Goal: Task Accomplishment & Management: Manage account settings

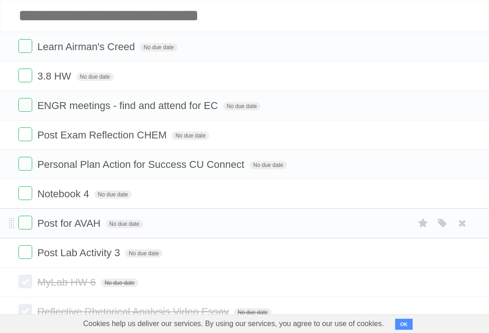
scroll to position [64, 0]
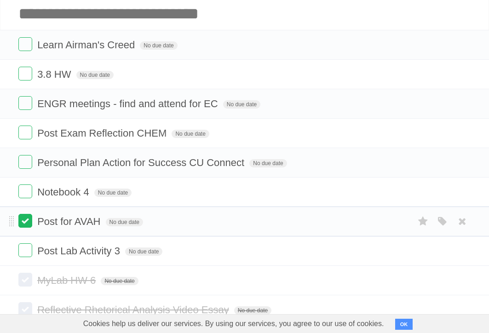
click at [25, 223] on label at bounding box center [25, 221] width 14 height 14
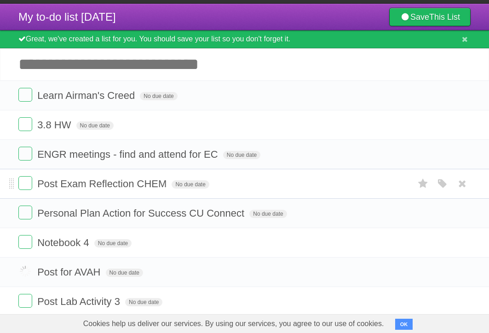
scroll to position [7, 0]
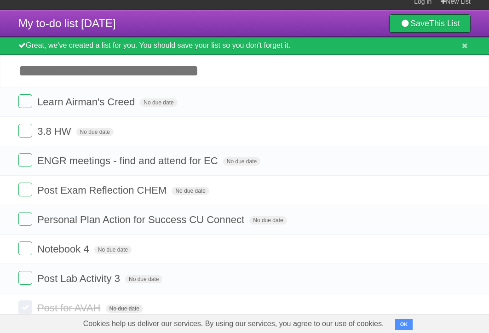
click at [86, 81] on input "Add another task" at bounding box center [244, 71] width 489 height 32
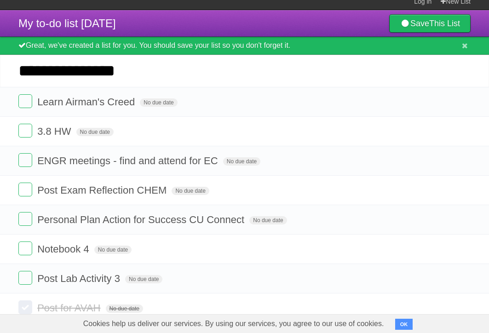
type input "**********"
click input "*********" at bounding box center [0, 0] width 0 height 0
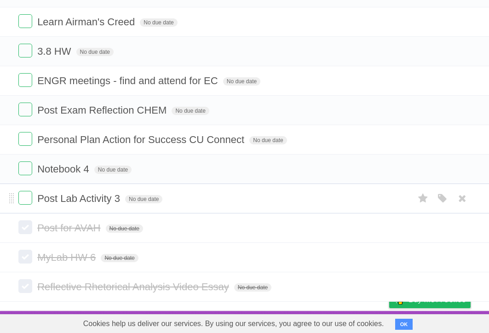
scroll to position [118, 0]
click at [137, 198] on span "No due date" at bounding box center [143, 199] width 37 height 8
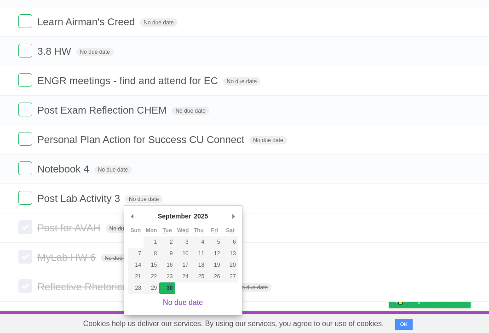
type span "[DATE]"
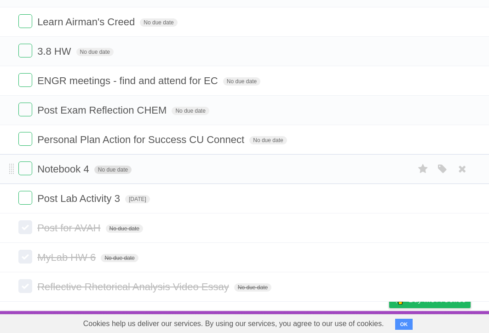
click at [119, 170] on span "No due date" at bounding box center [112, 170] width 37 height 8
click at [257, 142] on span "No due date" at bounding box center [267, 140] width 37 height 8
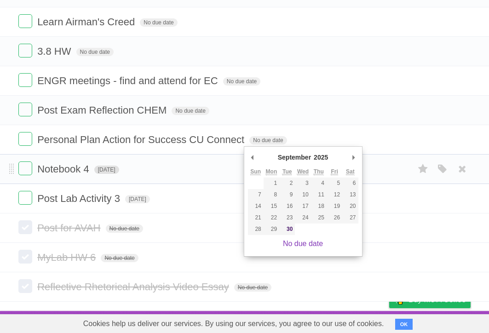
click at [119, 170] on span "[DATE]" at bounding box center [106, 170] width 25 height 8
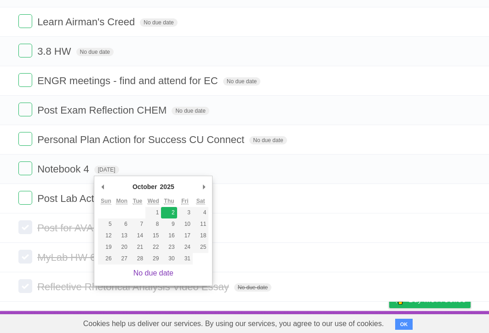
type span "[DATE]"
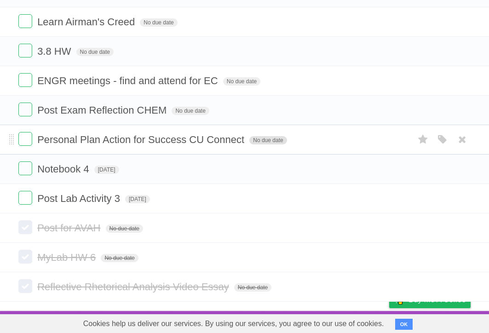
click at [255, 137] on span "No due date" at bounding box center [267, 140] width 37 height 8
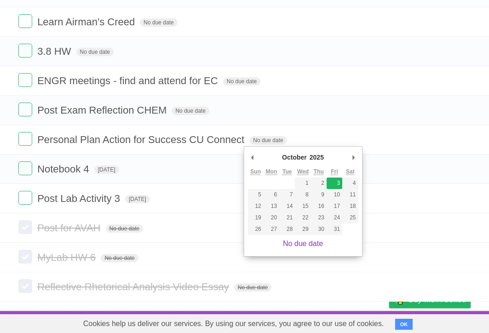
type span "[DATE]"
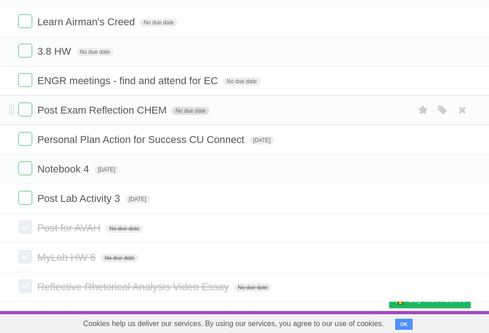
click at [191, 110] on span "No due date" at bounding box center [189, 111] width 37 height 8
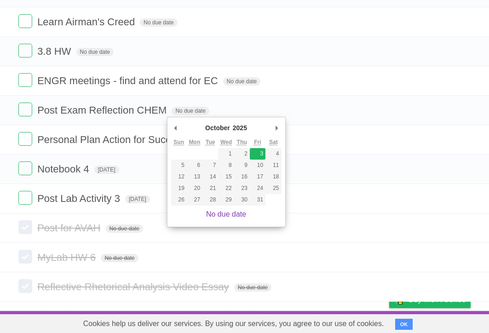
type span "[DATE]"
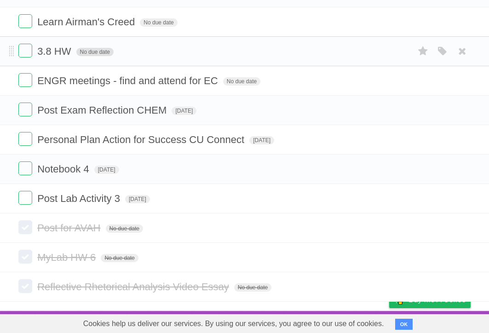
click at [102, 51] on span "No due date" at bounding box center [94, 52] width 37 height 8
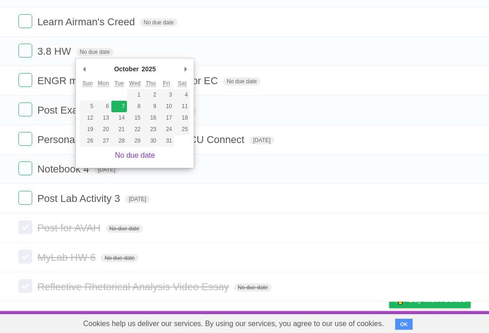
type span "[DATE]"
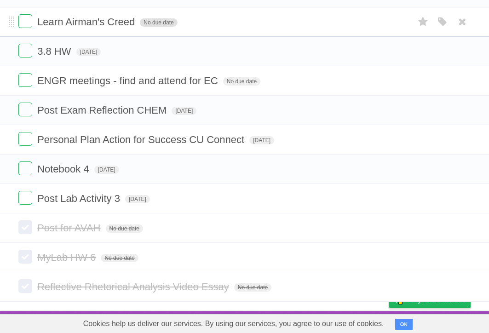
click at [155, 23] on span "No due date" at bounding box center [158, 22] width 37 height 8
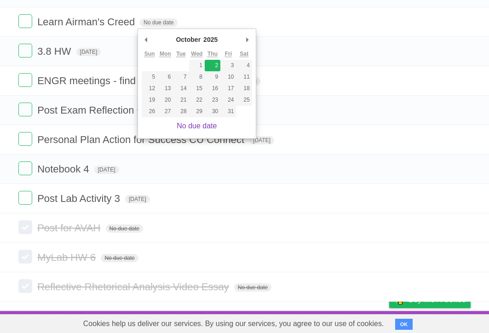
type span "[DATE]"
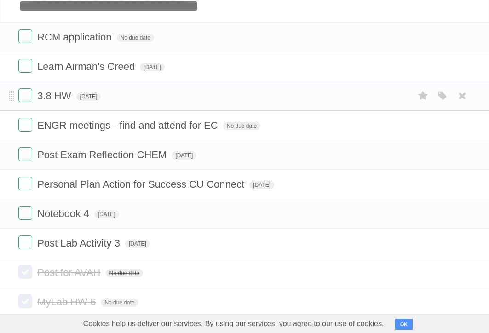
scroll to position [71, 0]
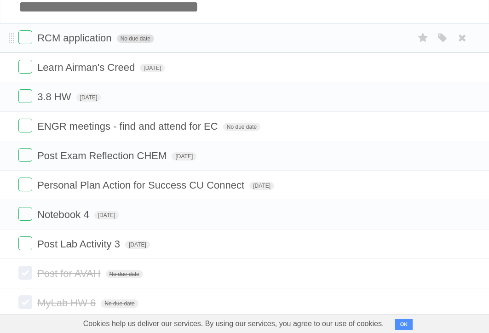
click at [140, 38] on span "No due date" at bounding box center [135, 38] width 37 height 8
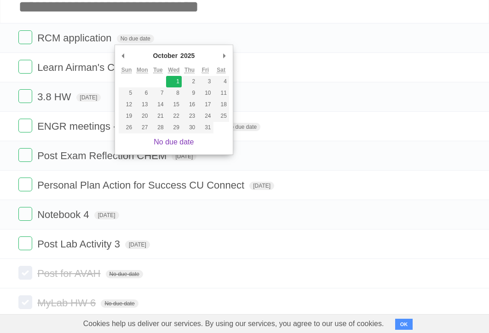
type span "[DATE]"
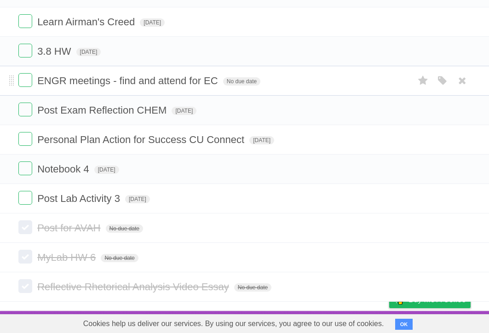
scroll to position [118, 0]
